Goal: Contribute content: Add original content to the website for others to see

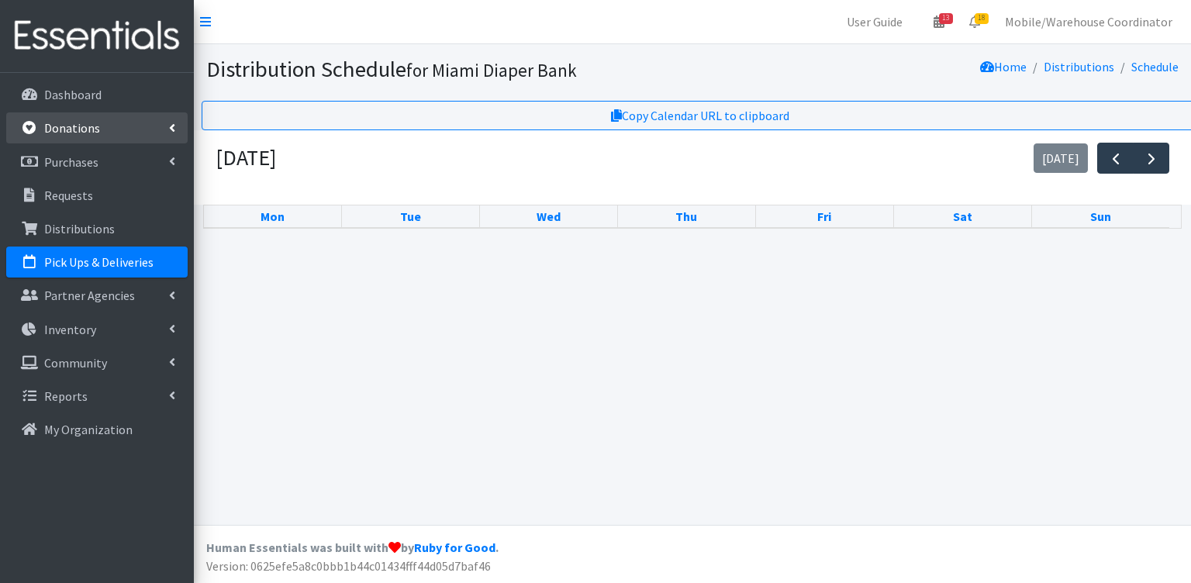
click at [103, 125] on link "Donations" at bounding box center [96, 127] width 181 height 31
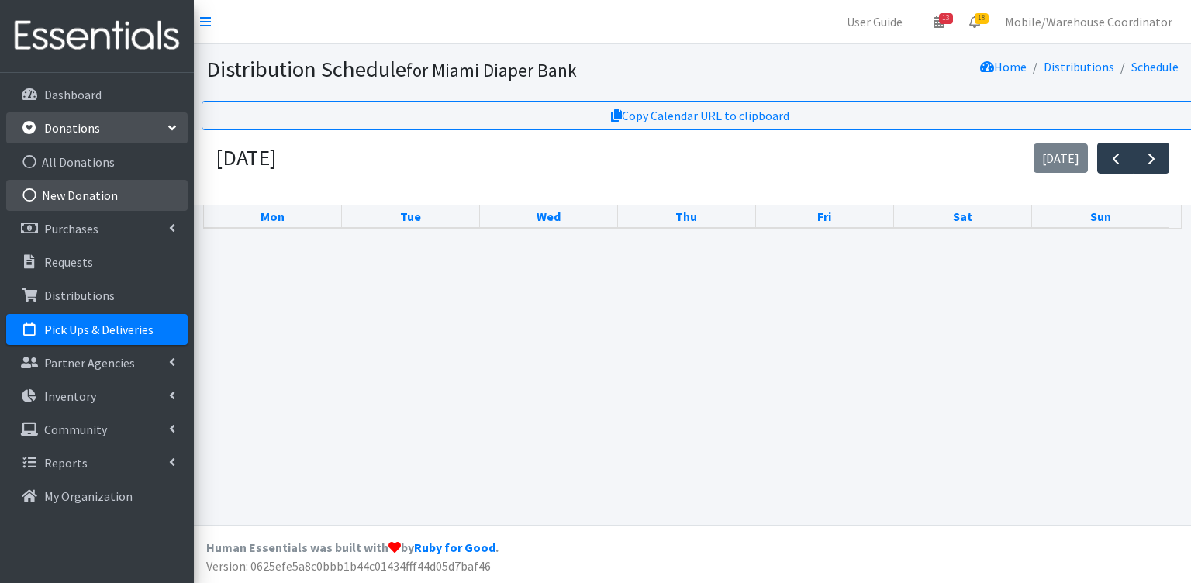
click at [98, 180] on link "New Donation" at bounding box center [96, 195] width 181 height 31
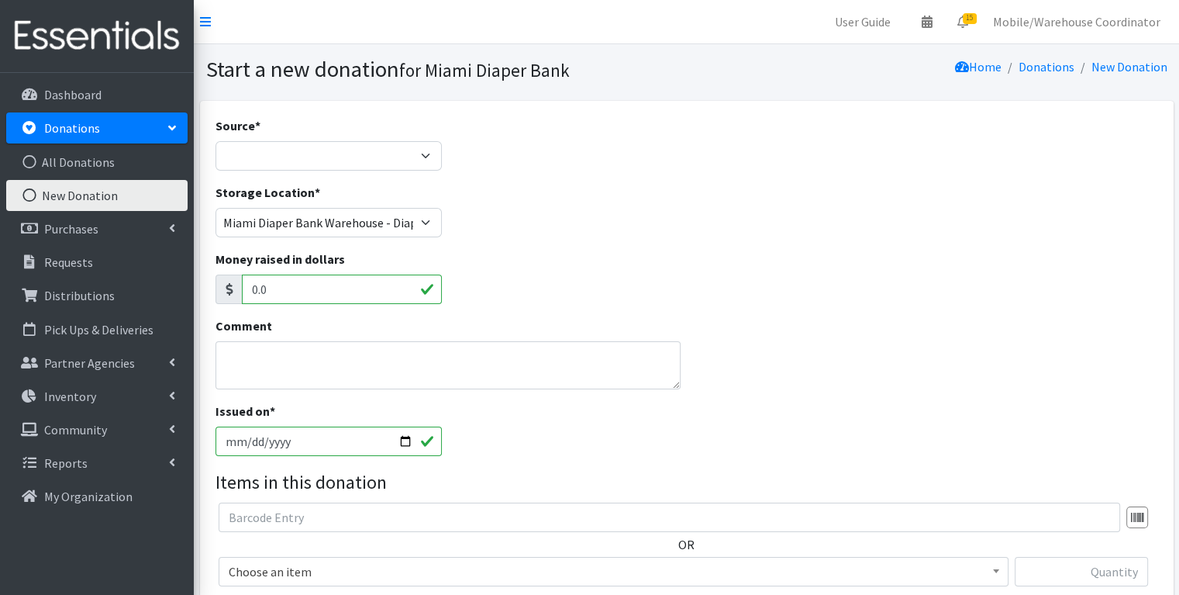
click at [118, 233] on link "Purchases" at bounding box center [96, 228] width 181 height 31
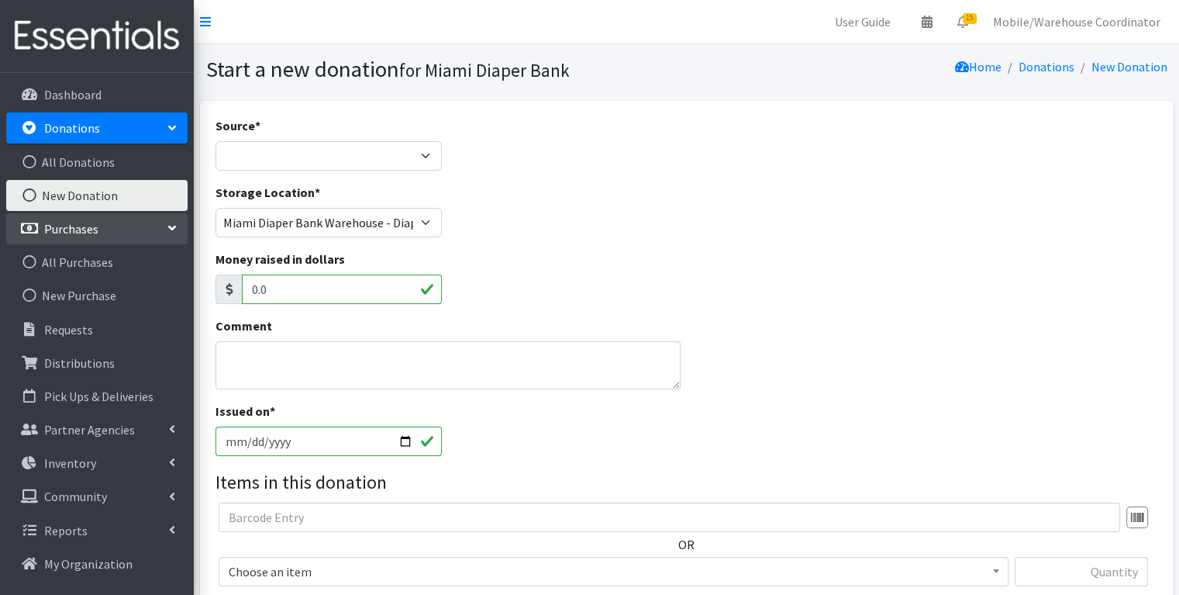
click at [133, 241] on link "Purchases" at bounding box center [96, 228] width 181 height 31
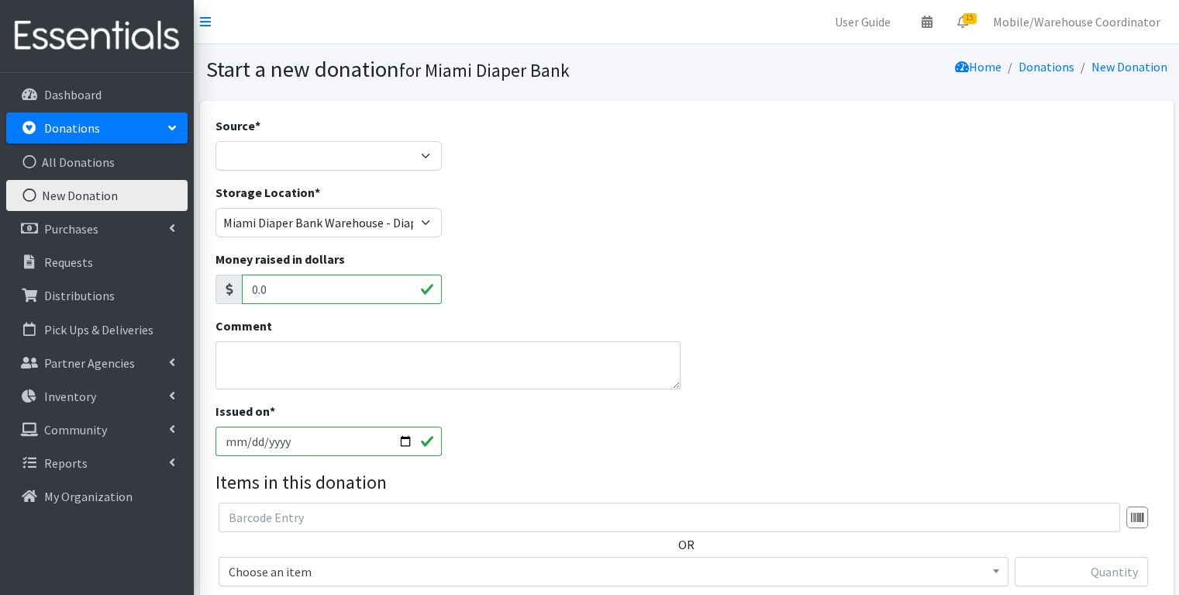
click at [166, 140] on link "Donations" at bounding box center [96, 127] width 181 height 31
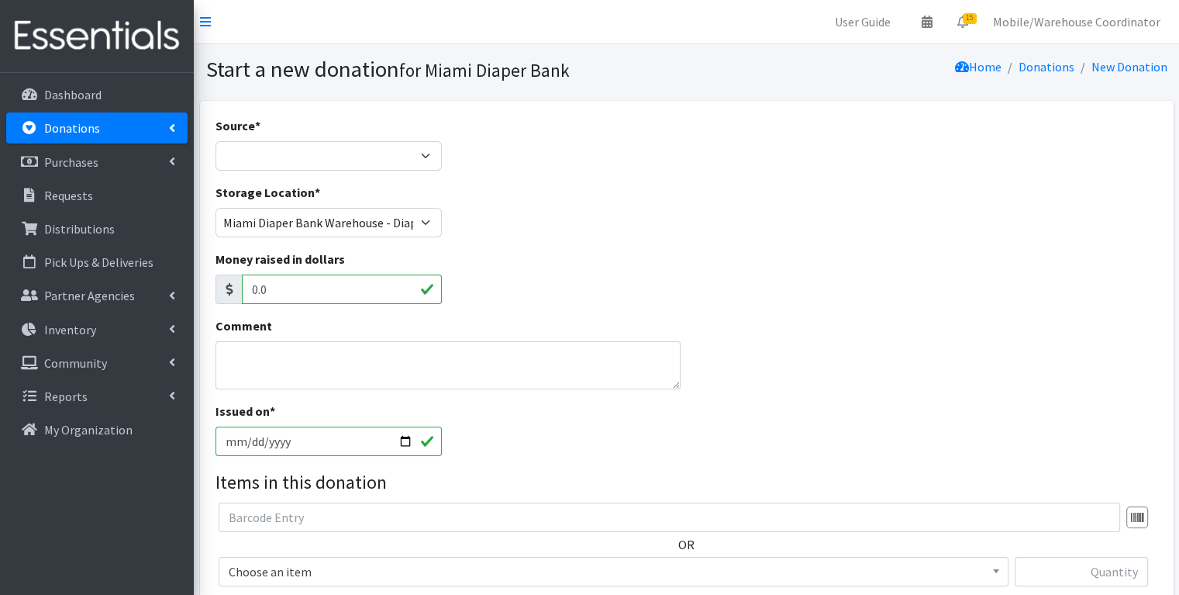
click at [706, 474] on legend "Items in this donation" at bounding box center [687, 482] width 943 height 28
click at [124, 272] on link "Pick Ups & Deliveries" at bounding box center [96, 262] width 181 height 31
